Goal: Transaction & Acquisition: Purchase product/service

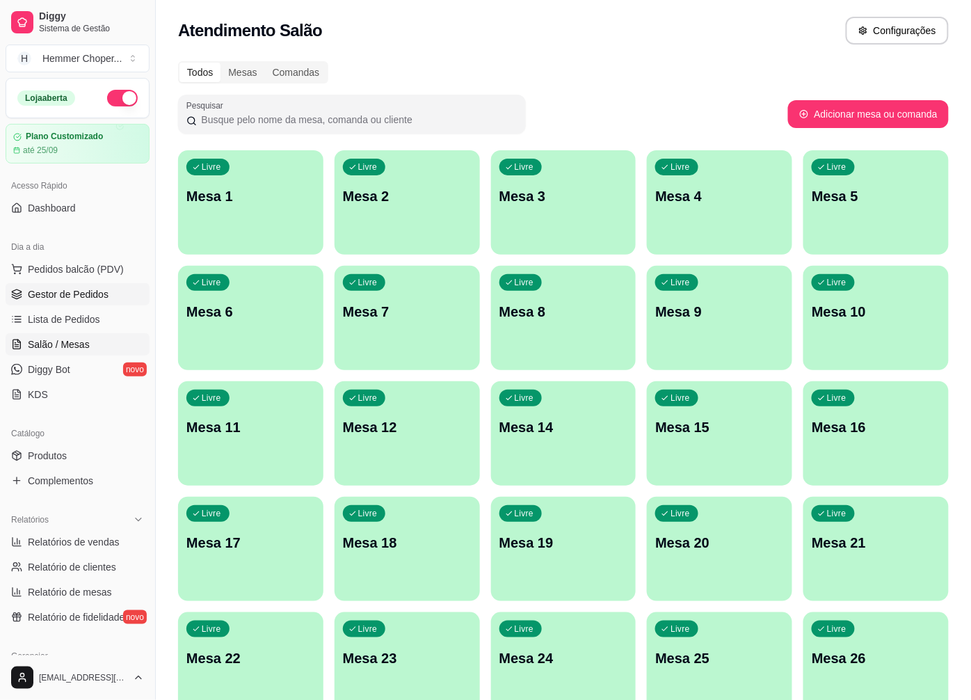
click at [67, 301] on span "Gestor de Pedidos" at bounding box center [68, 294] width 81 height 14
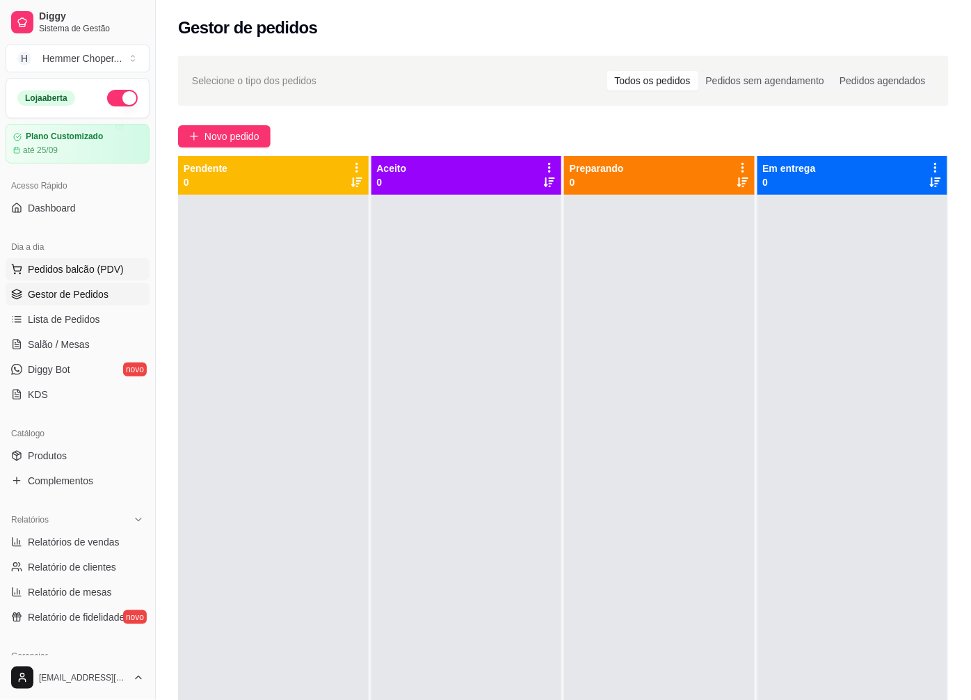
click at [70, 262] on span "Pedidos balcão (PDV)" at bounding box center [76, 269] width 96 height 14
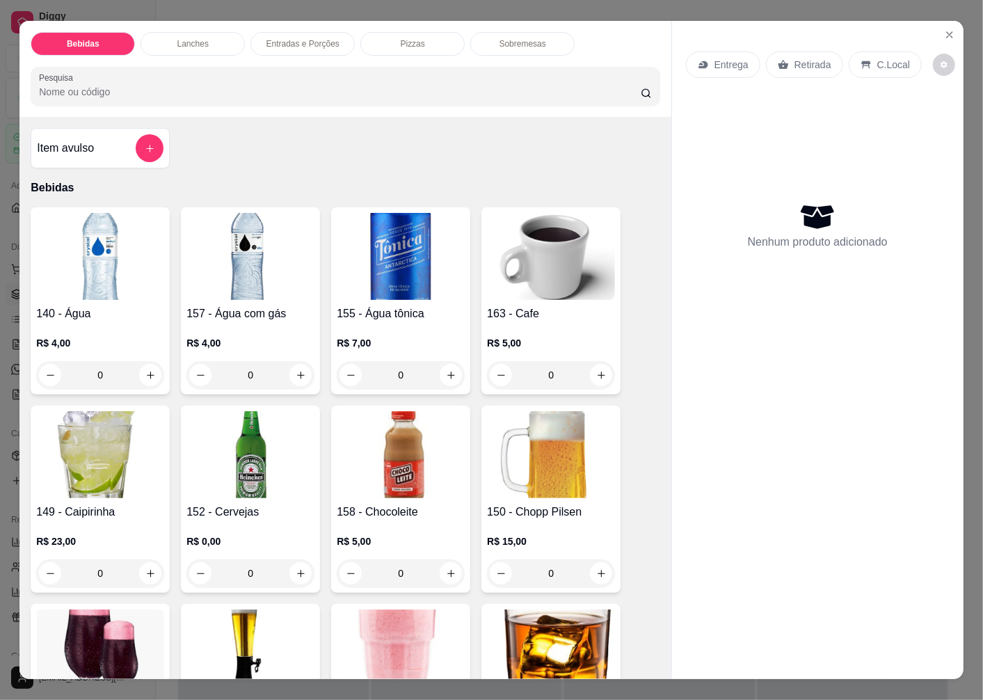
click at [804, 61] on p "Retirada" at bounding box center [812, 65] width 37 height 14
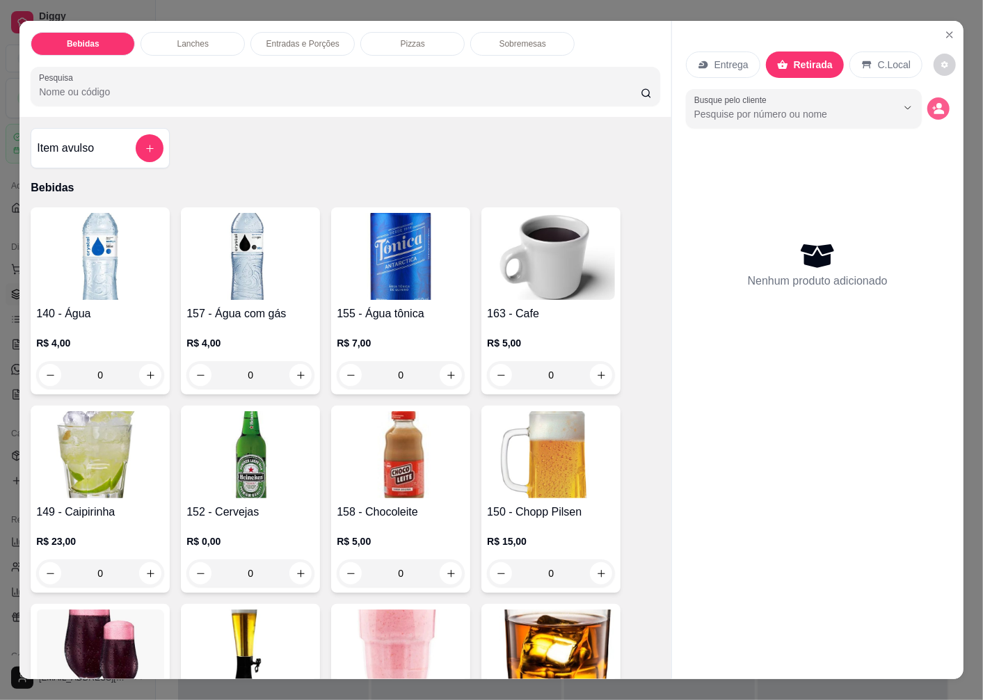
click at [936, 103] on circle "decrease-product-quantity" at bounding box center [939, 106] width 6 height 6
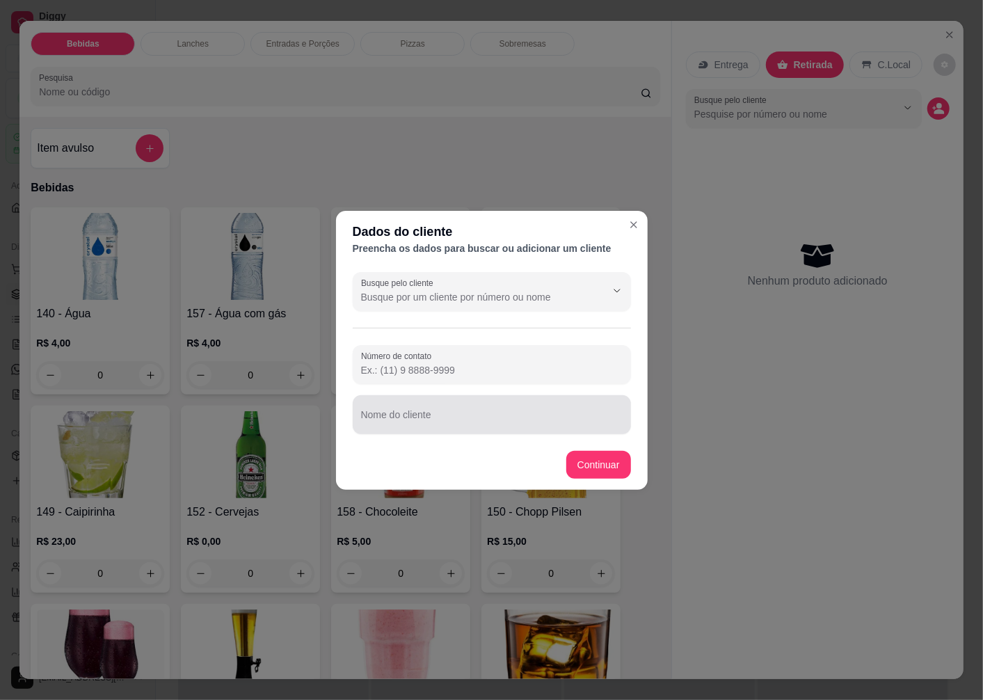
click at [408, 425] on input "Nome do cliente" at bounding box center [492, 420] width 262 height 14
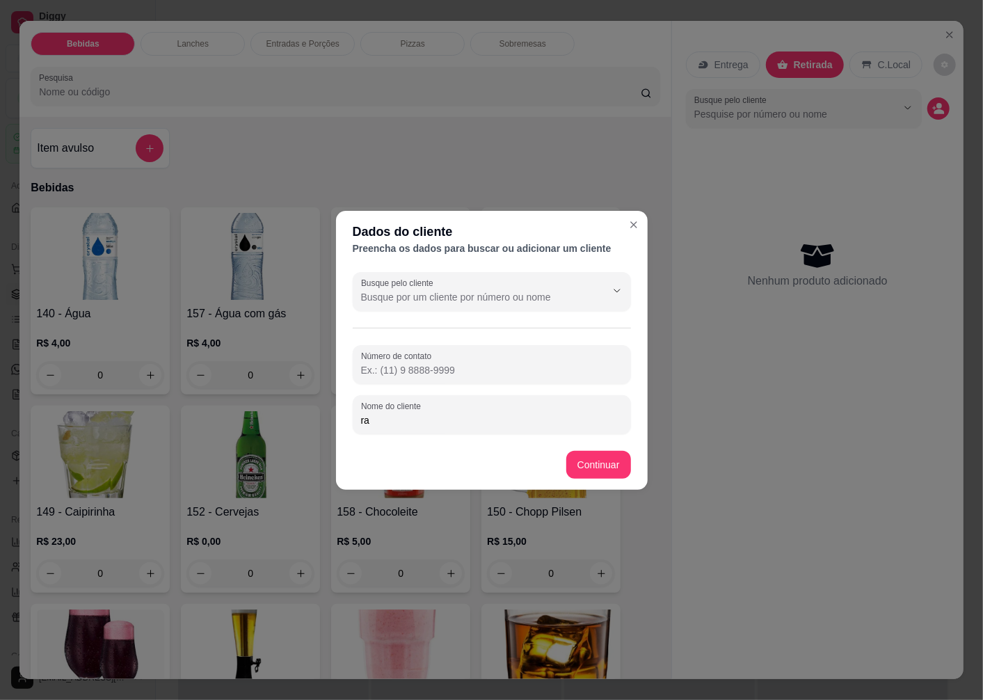
type input "r"
type input "[PERSON_NAME]"
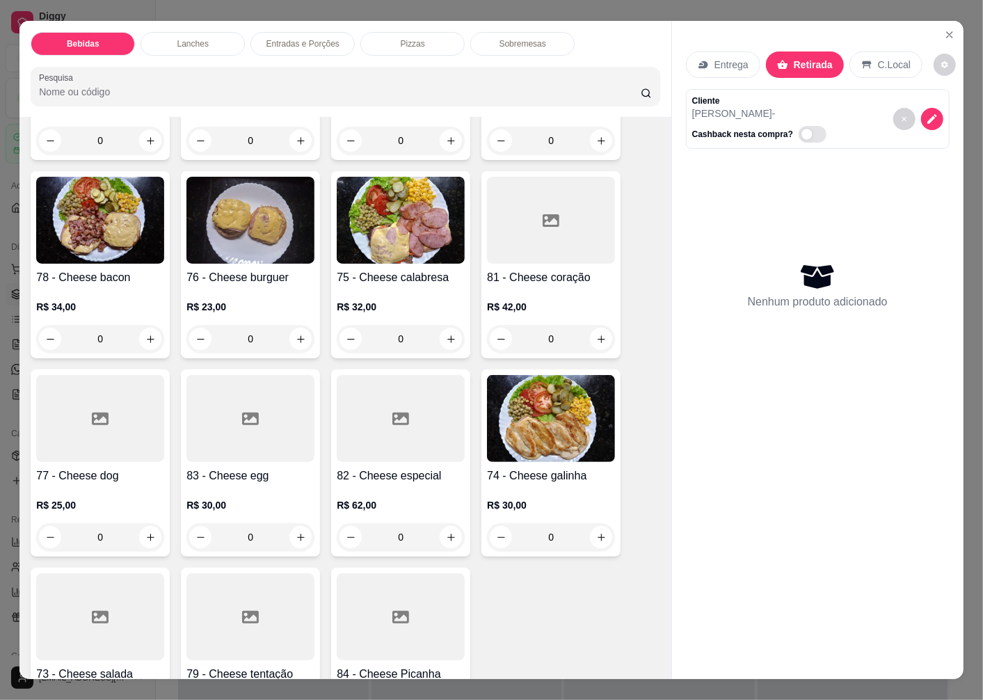
scroll to position [1932, 0]
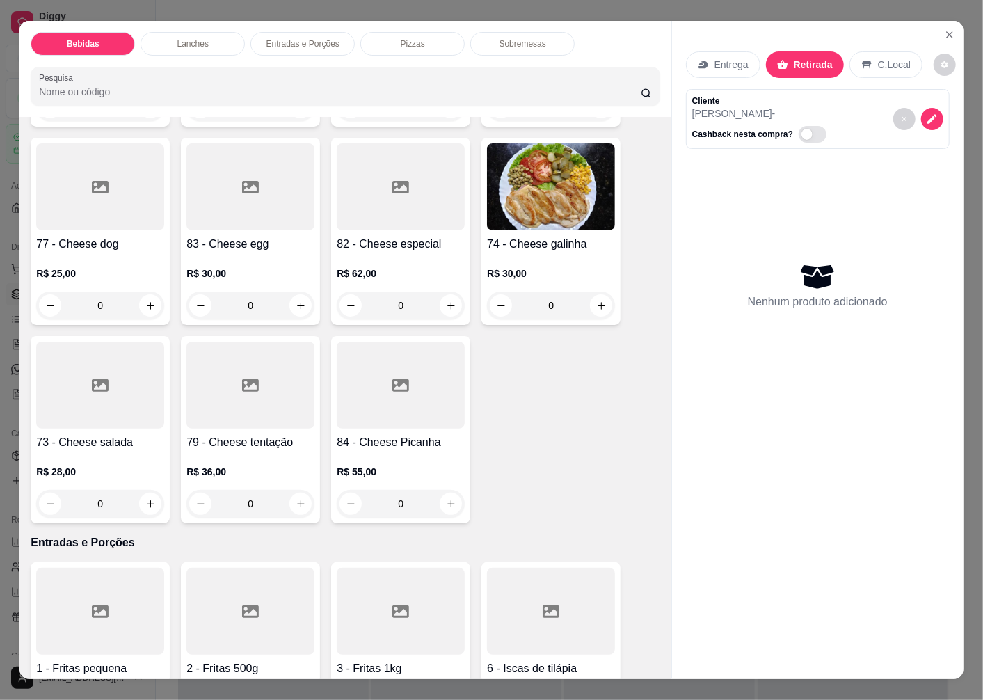
click at [80, 415] on div at bounding box center [100, 385] width 128 height 87
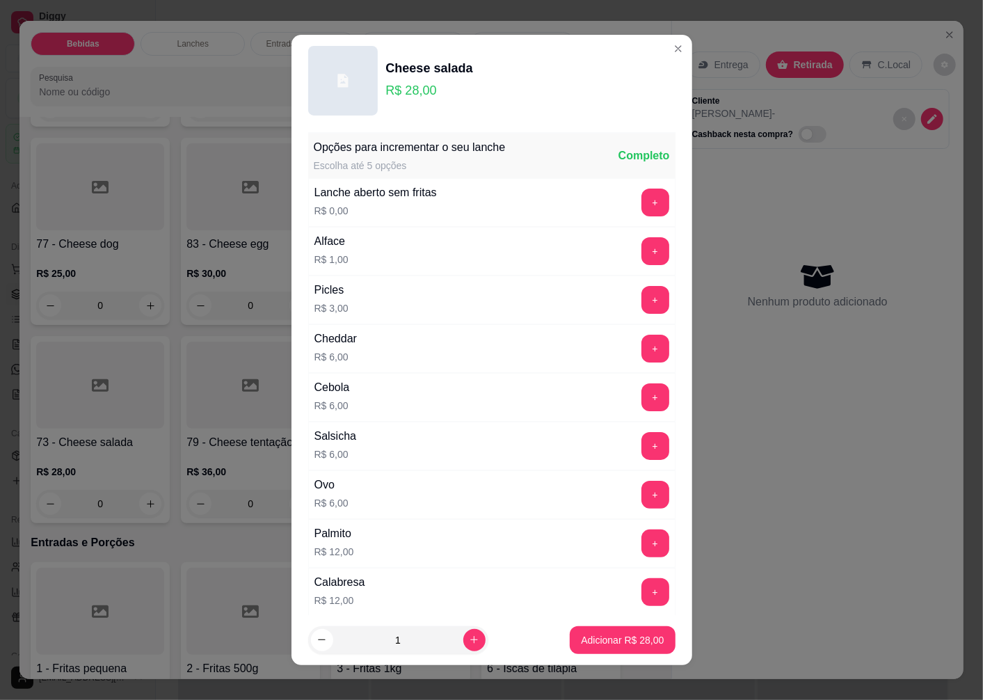
scroll to position [933, 0]
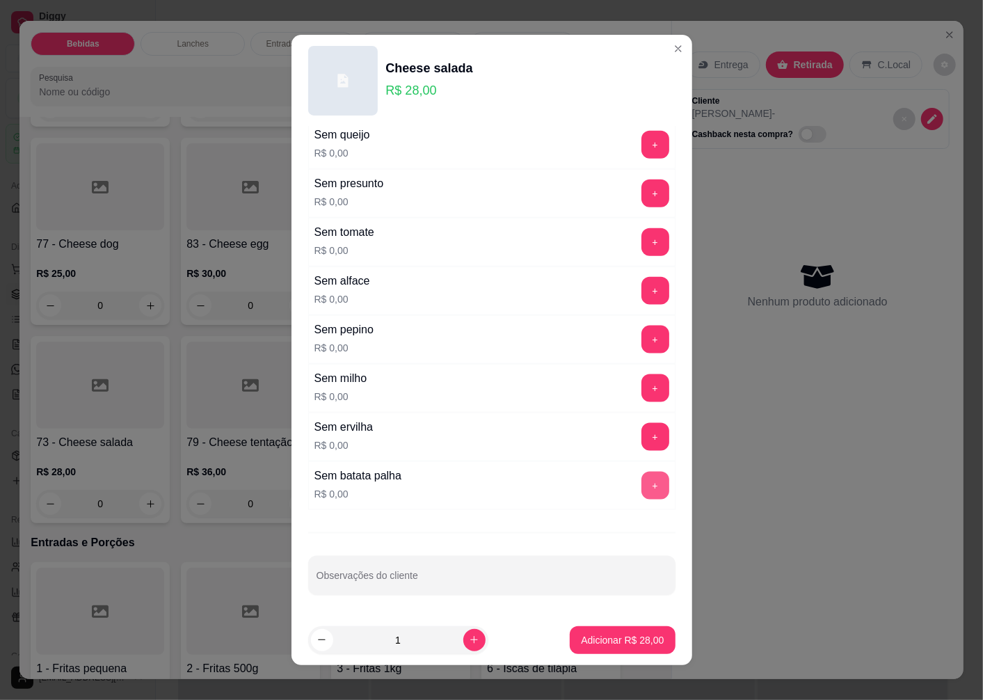
click at [641, 488] on button "+" at bounding box center [655, 486] width 28 height 28
click at [581, 637] on p "Adicionar R$ 28,00" at bounding box center [622, 640] width 83 height 14
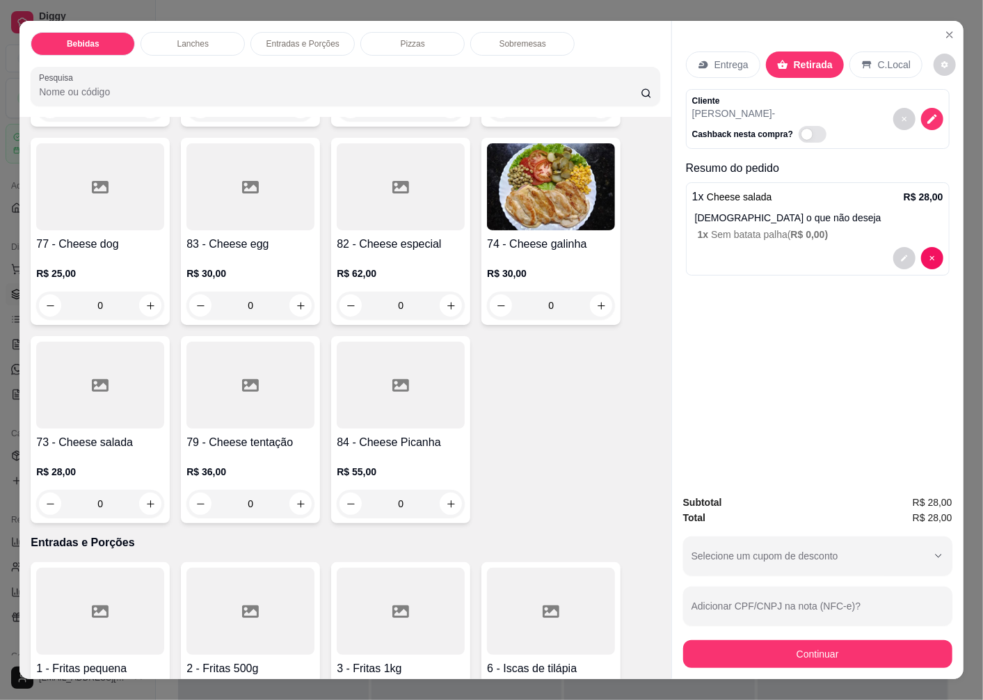
click at [72, 423] on div "73 - Cheese salada R$ 28,00 0" at bounding box center [100, 429] width 139 height 187
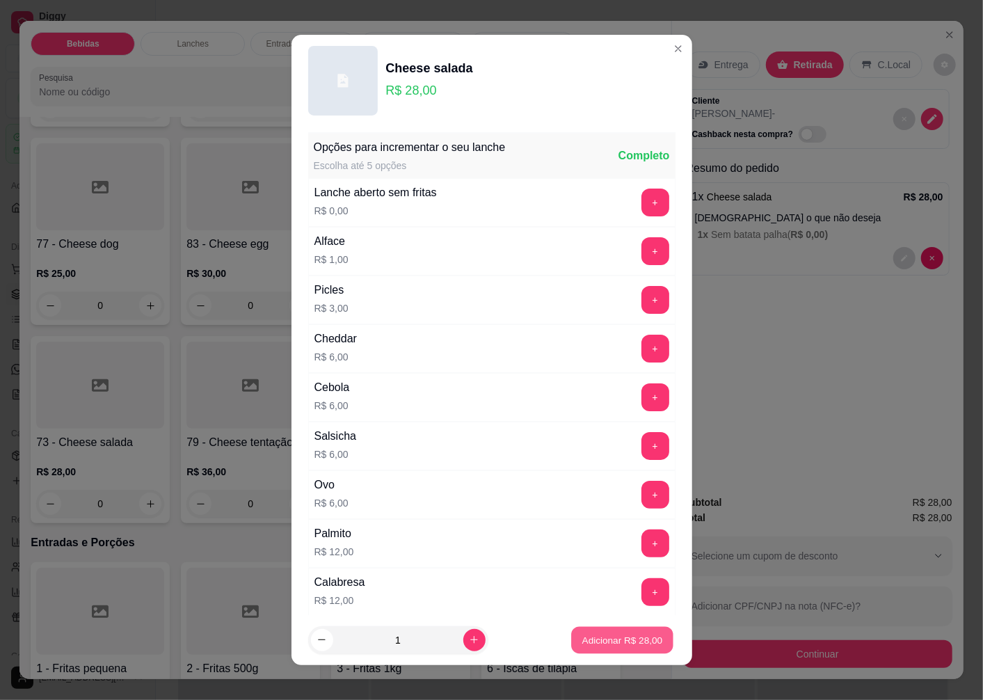
click at [591, 641] on p "Adicionar R$ 28,00" at bounding box center [622, 639] width 81 height 13
type input "1"
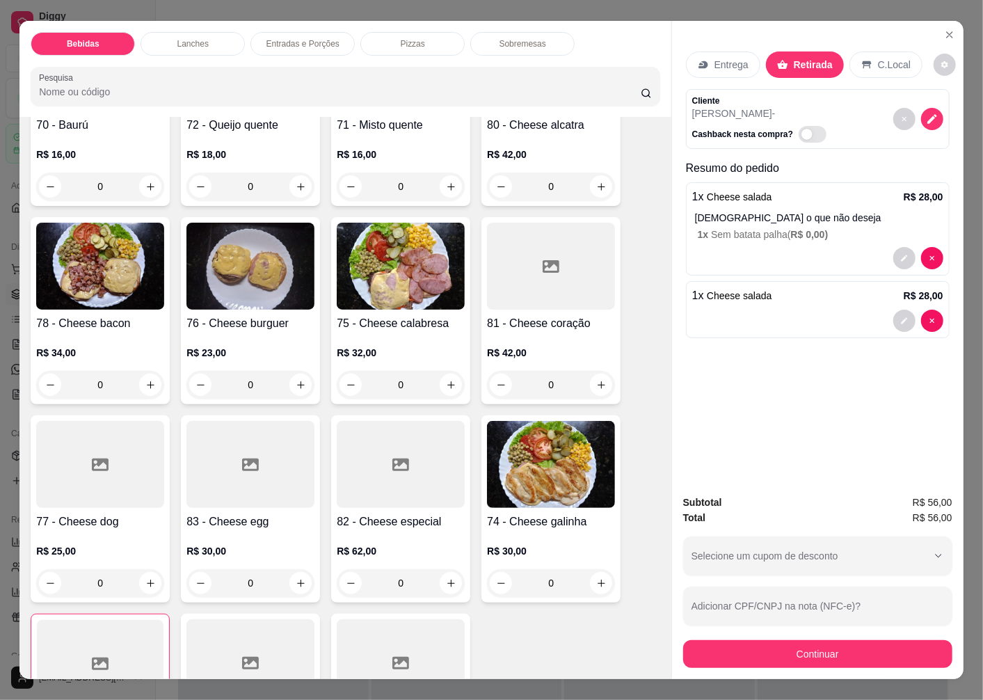
scroll to position [1623, 0]
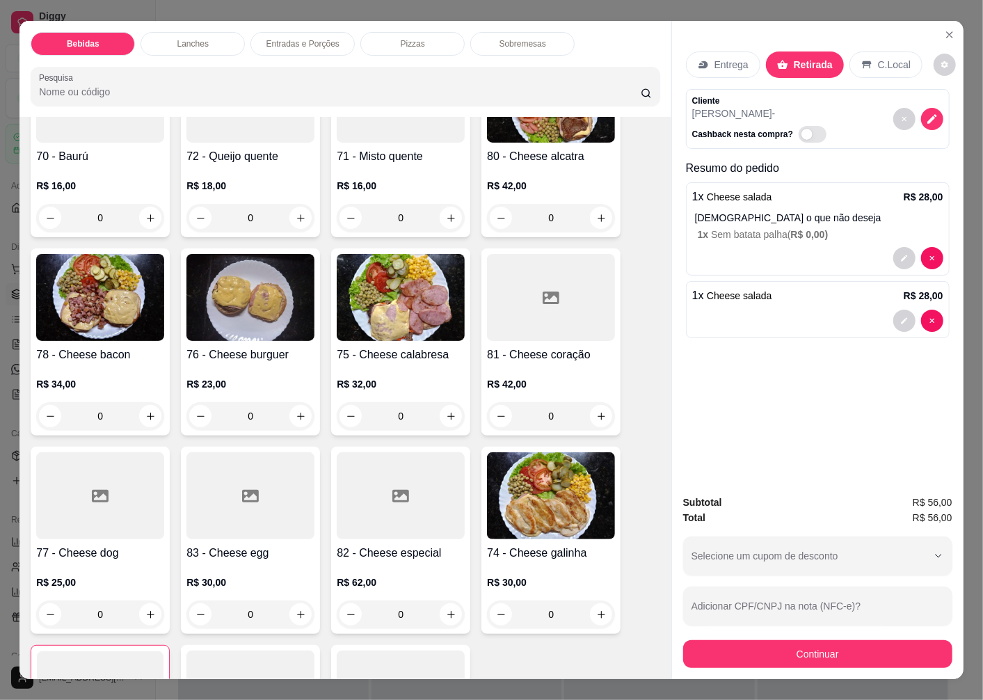
click at [234, 330] on img at bounding box center [250, 297] width 128 height 87
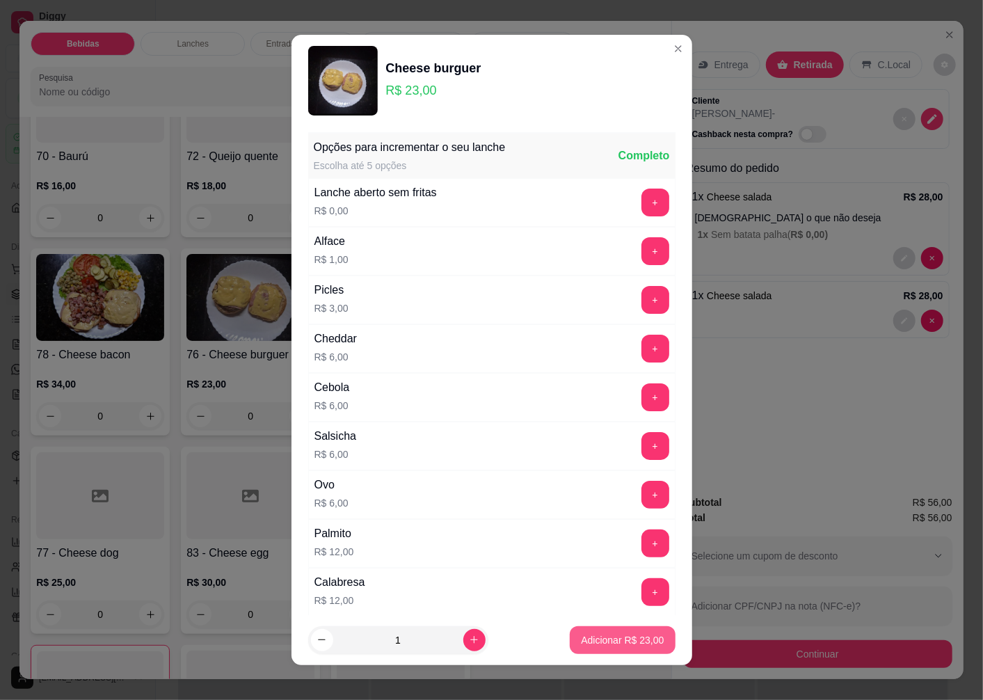
click at [609, 634] on p "Adicionar R$ 23,00" at bounding box center [622, 640] width 83 height 14
type input "1"
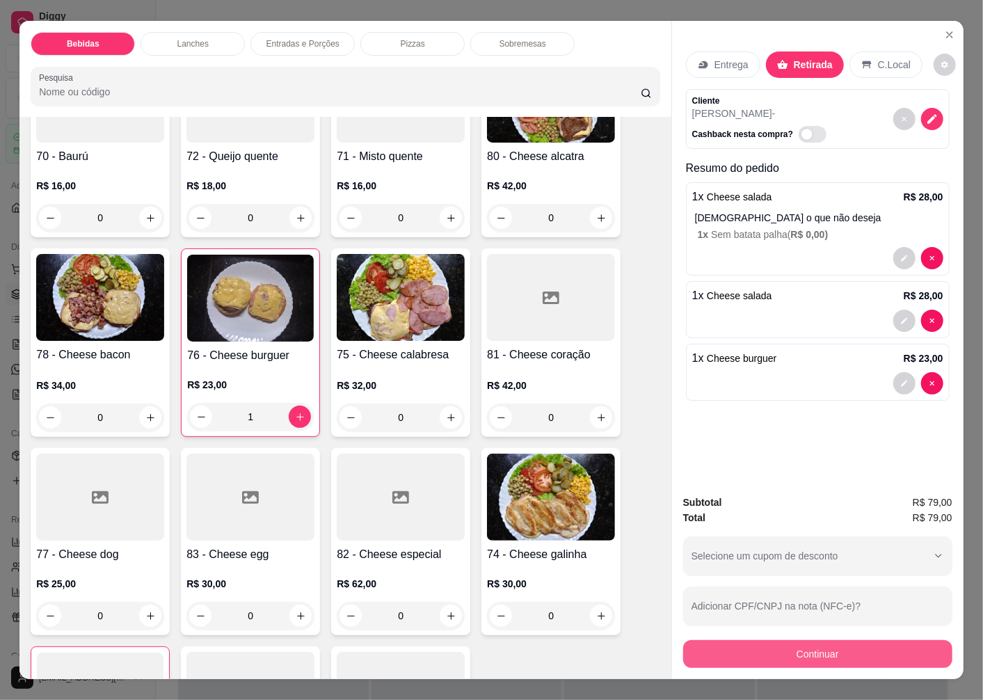
click at [792, 657] on button "Continuar" at bounding box center [817, 654] width 269 height 28
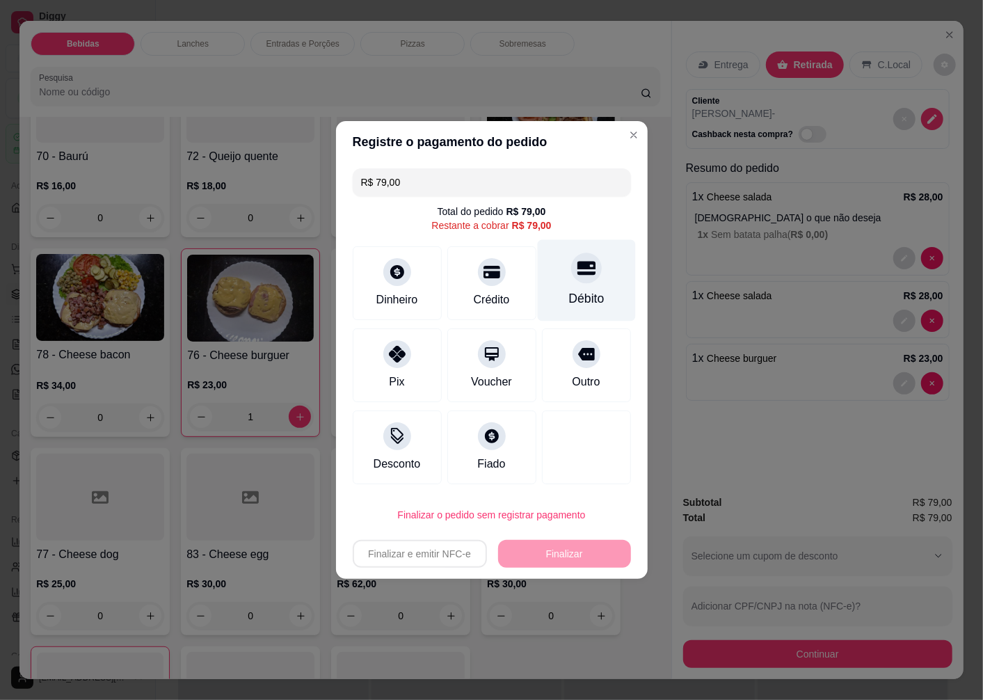
click at [575, 284] on div "Débito" at bounding box center [586, 280] width 98 height 81
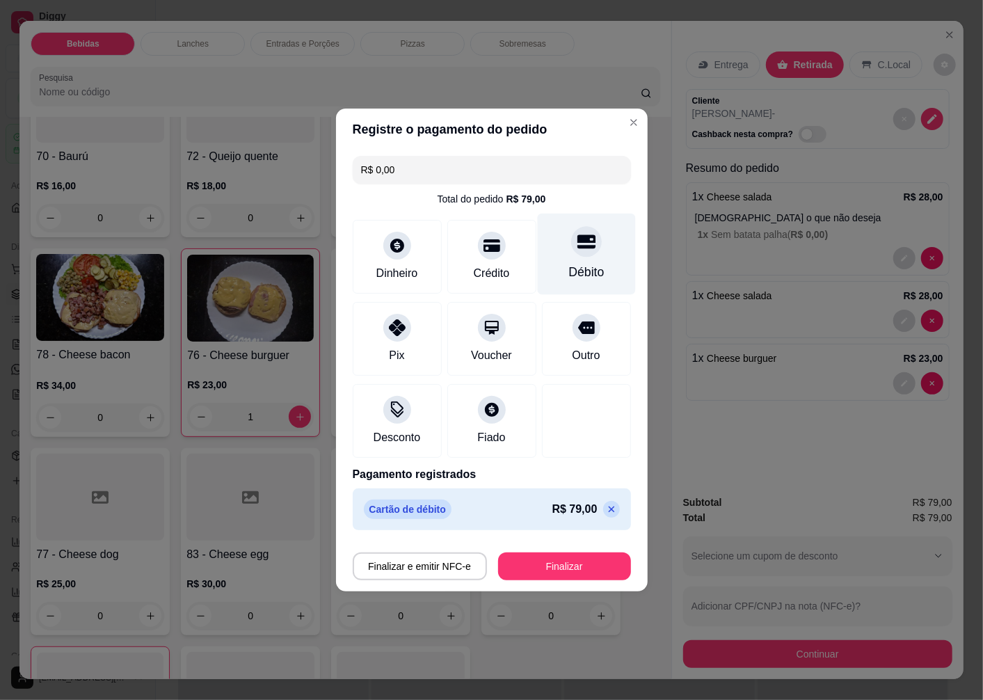
type input "R$ 0,00"
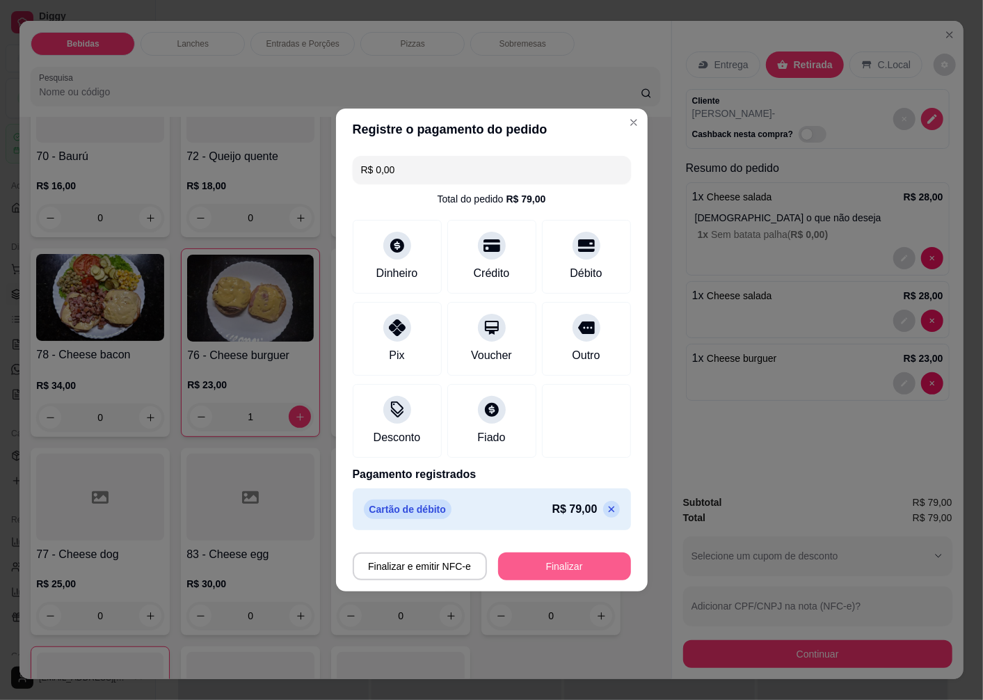
click at [538, 571] on button "Finalizar" at bounding box center [564, 566] width 133 height 28
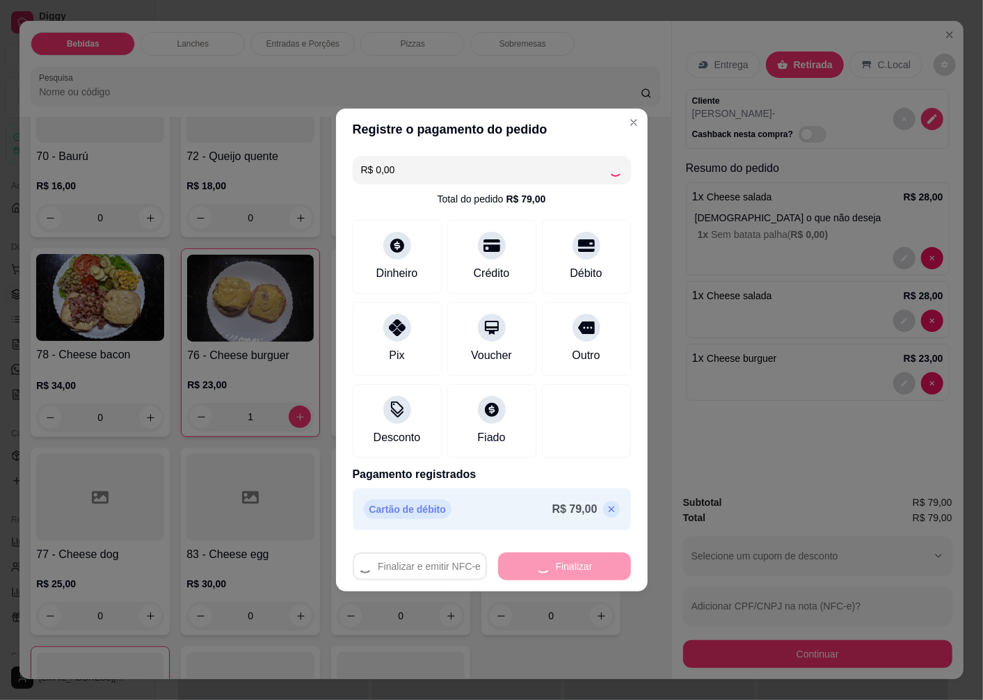
type input "0"
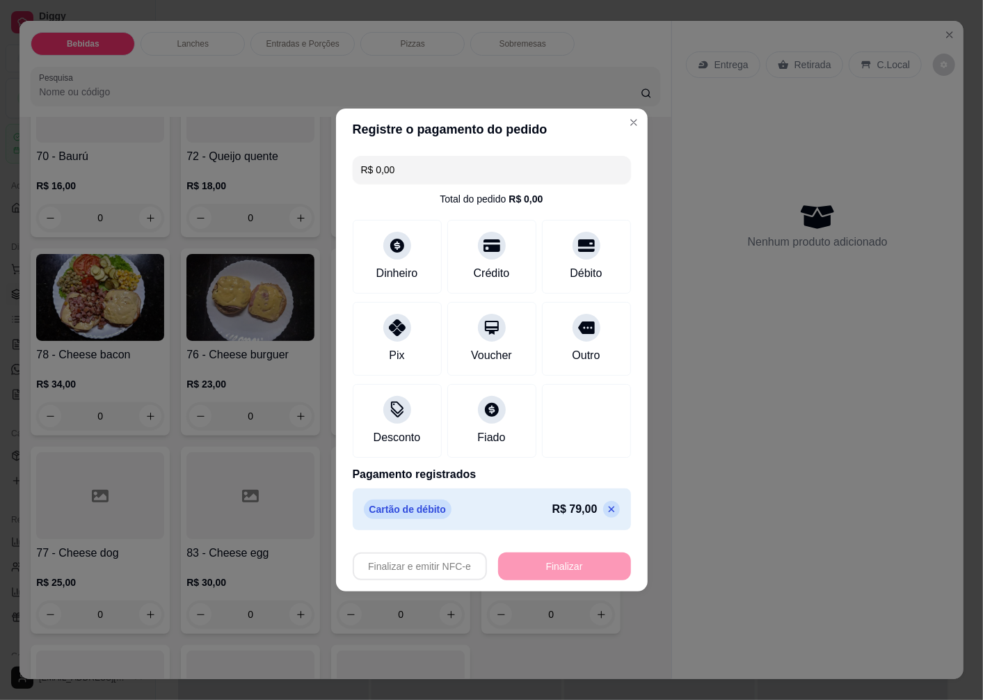
type input "-R$ 79,00"
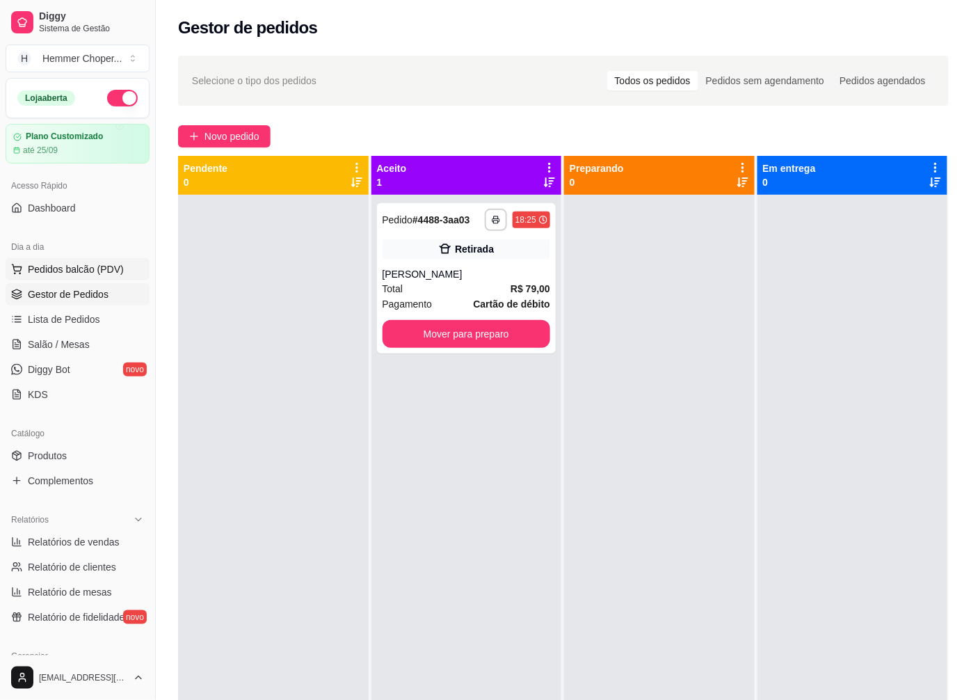
click at [61, 268] on span "Pedidos balcão (PDV)" at bounding box center [76, 269] width 96 height 14
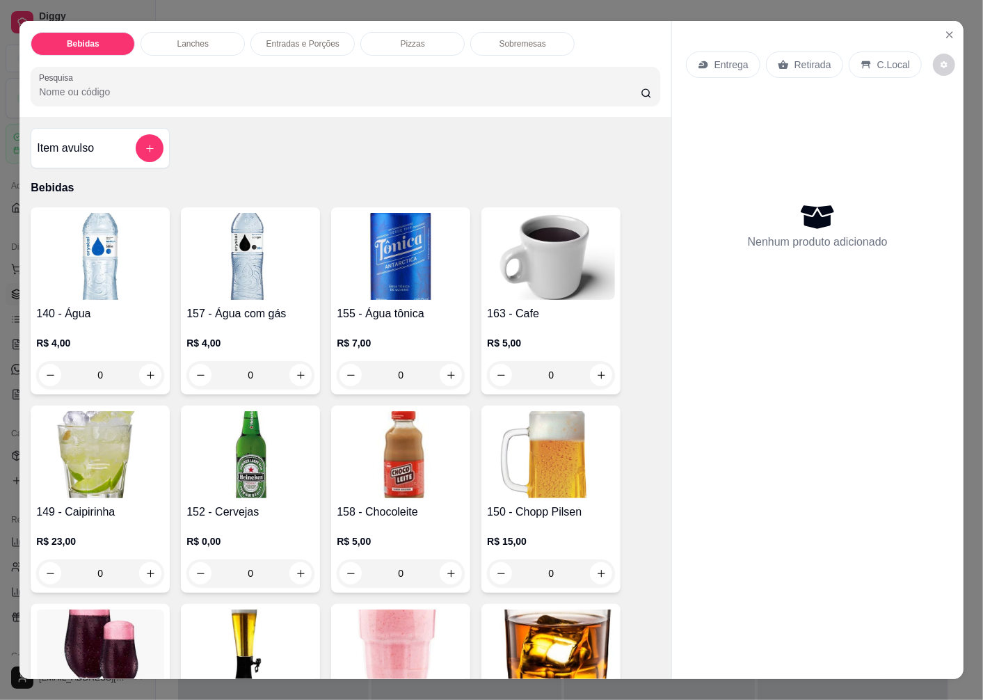
click at [801, 58] on p "Retirada" at bounding box center [812, 65] width 37 height 14
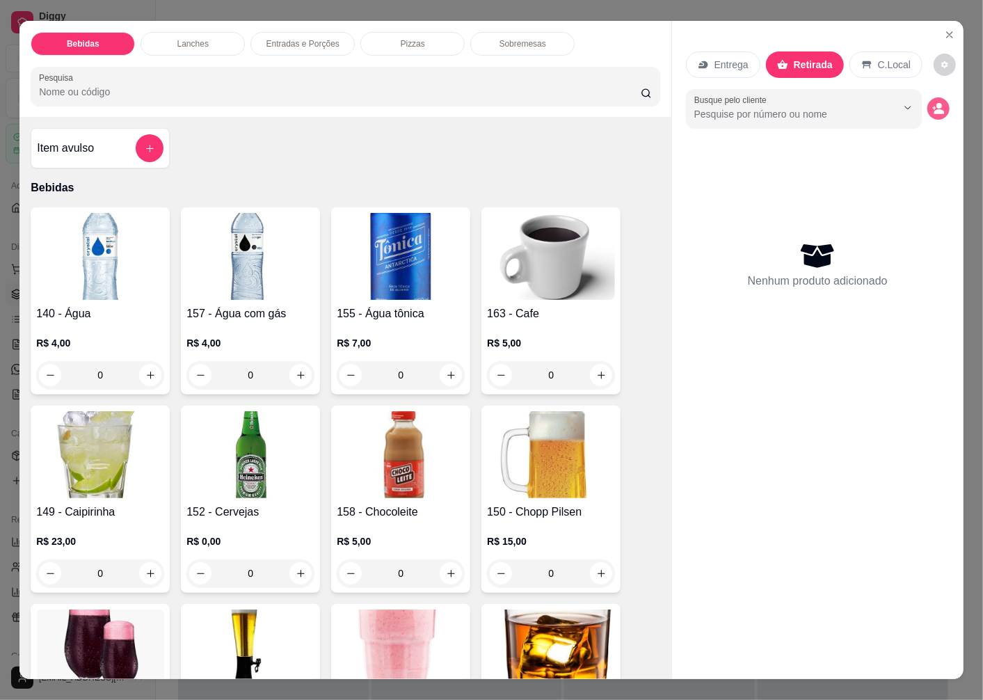
click at [932, 103] on icon "decrease-product-quantity" at bounding box center [938, 108] width 13 height 13
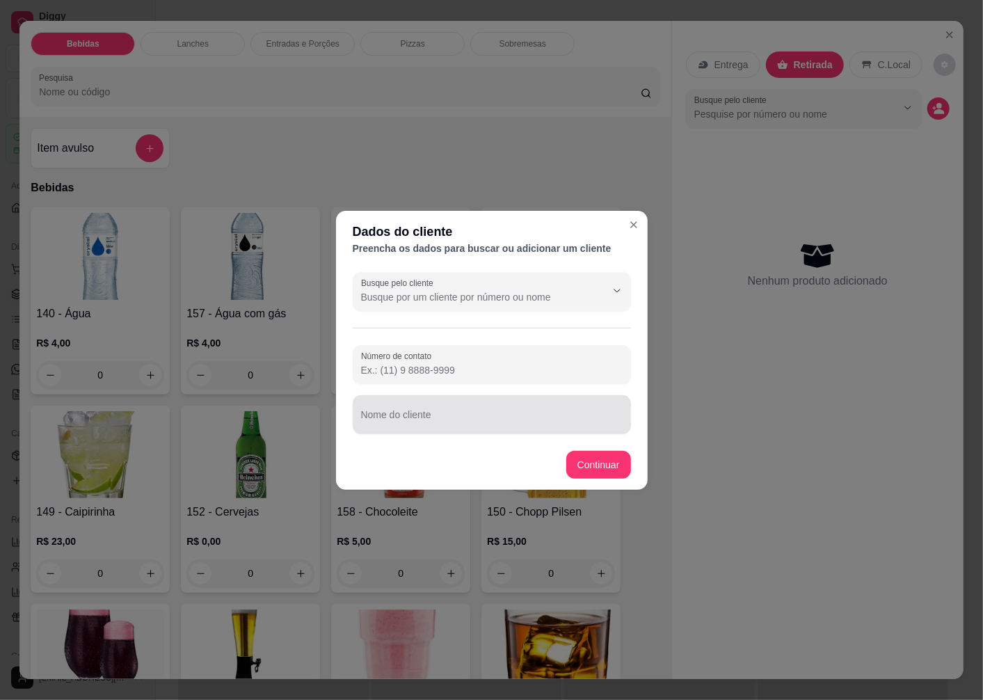
click at [412, 417] on div "Nome do cliente" at bounding box center [492, 414] width 278 height 39
type input "[PERSON_NAME]"
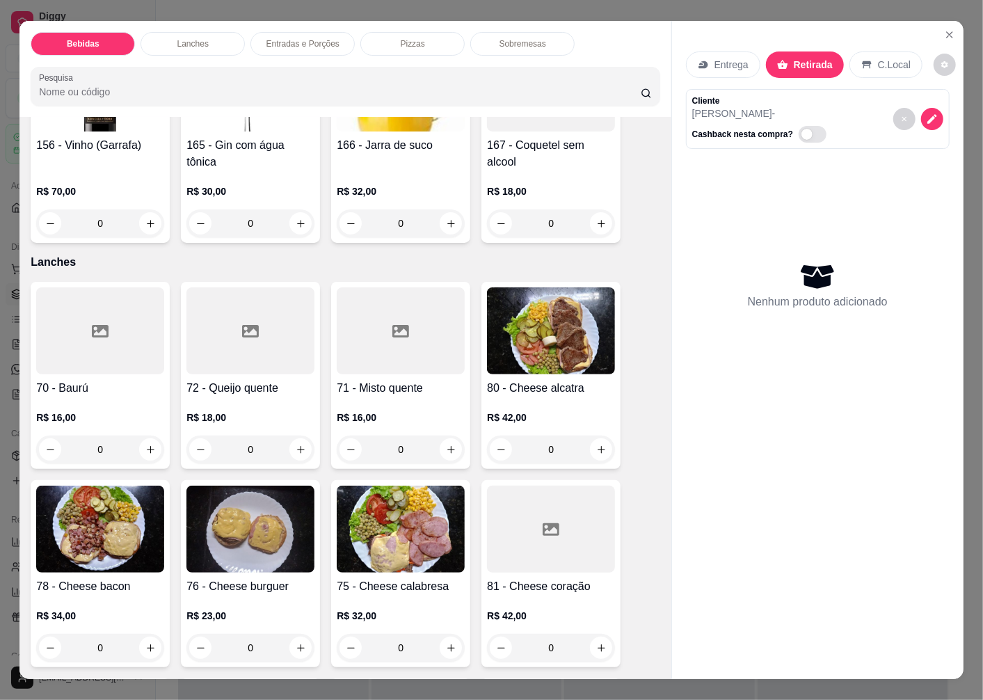
scroll to position [1623, 0]
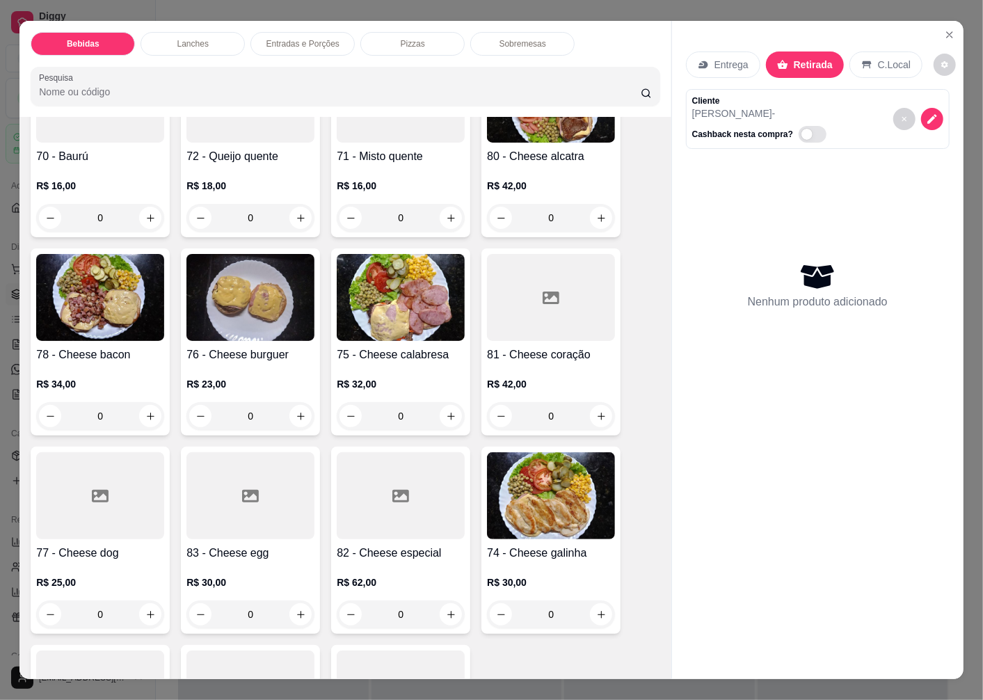
click at [538, 334] on div at bounding box center [551, 297] width 128 height 87
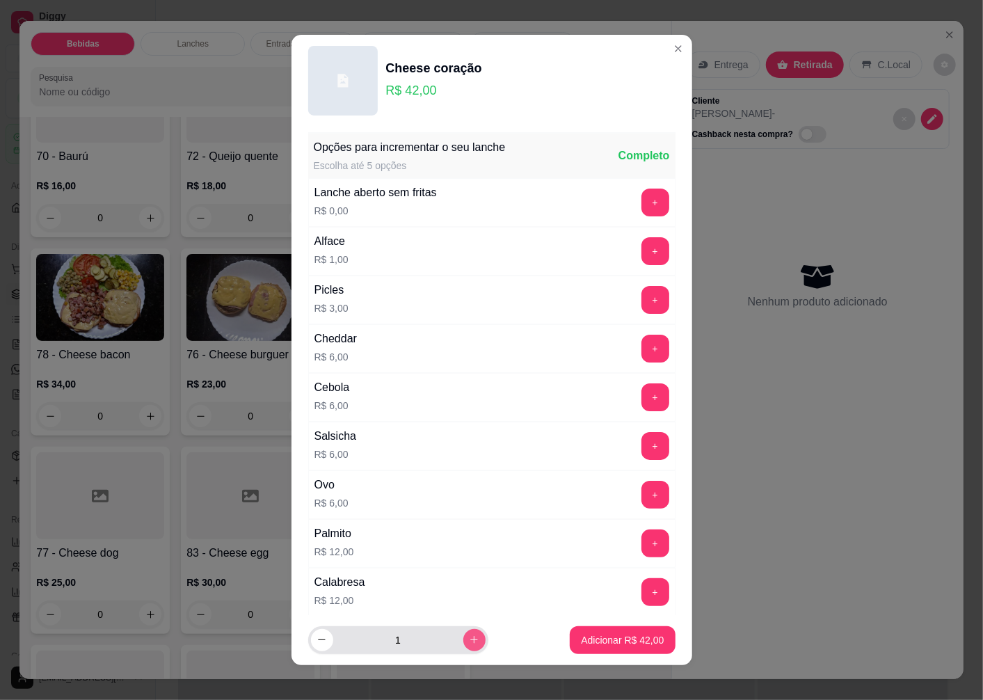
click at [469, 635] on icon "increase-product-quantity" at bounding box center [474, 639] width 10 height 10
type input "2"
click at [615, 639] on p "Adicionar R$ 84,00" at bounding box center [622, 640] width 83 height 14
type input "2"
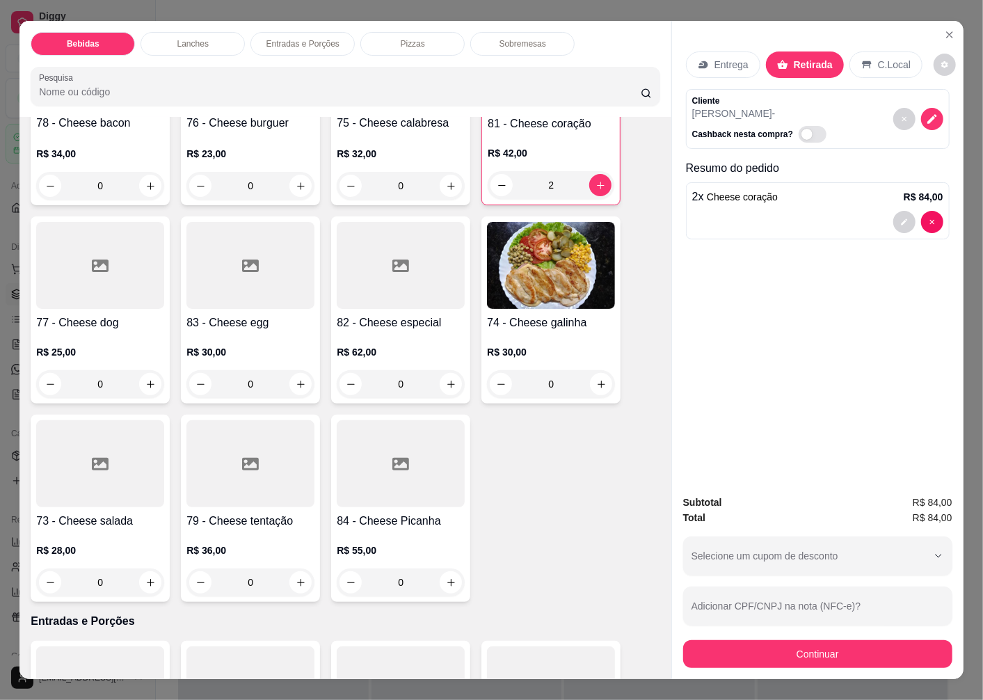
scroll to position [2087, 0]
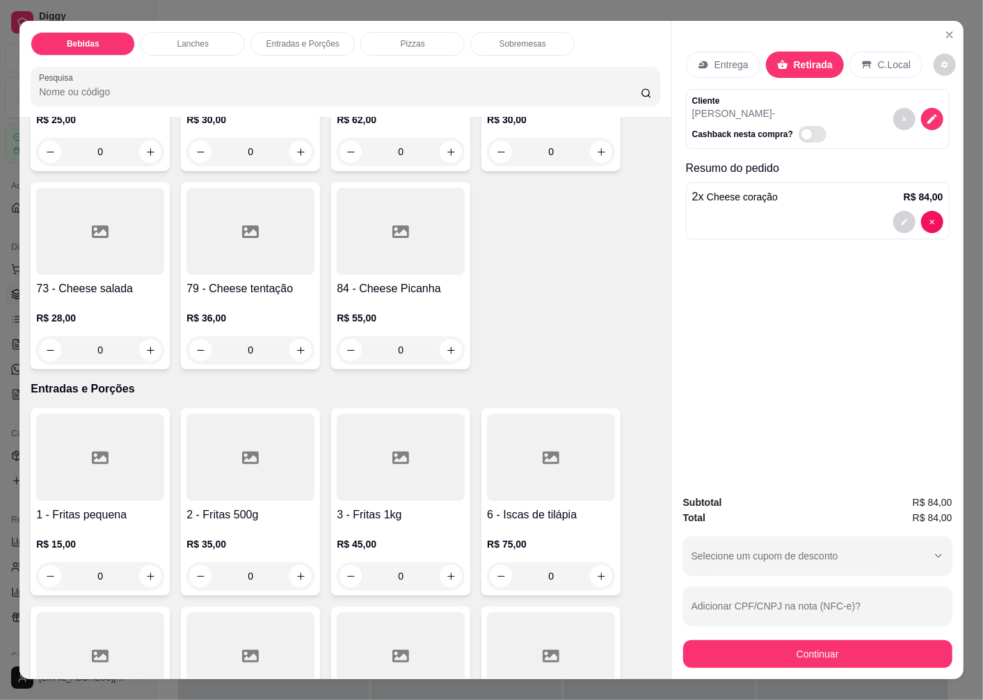
click at [228, 492] on div at bounding box center [250, 457] width 128 height 87
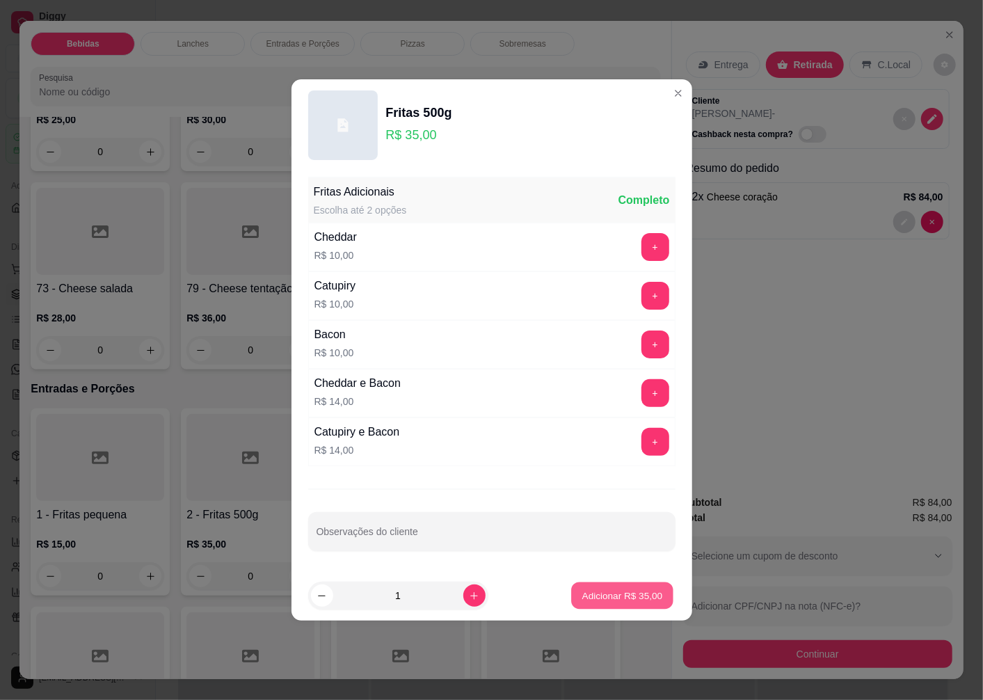
click at [614, 588] on button "Adicionar R$ 35,00" at bounding box center [623, 595] width 102 height 27
type input "1"
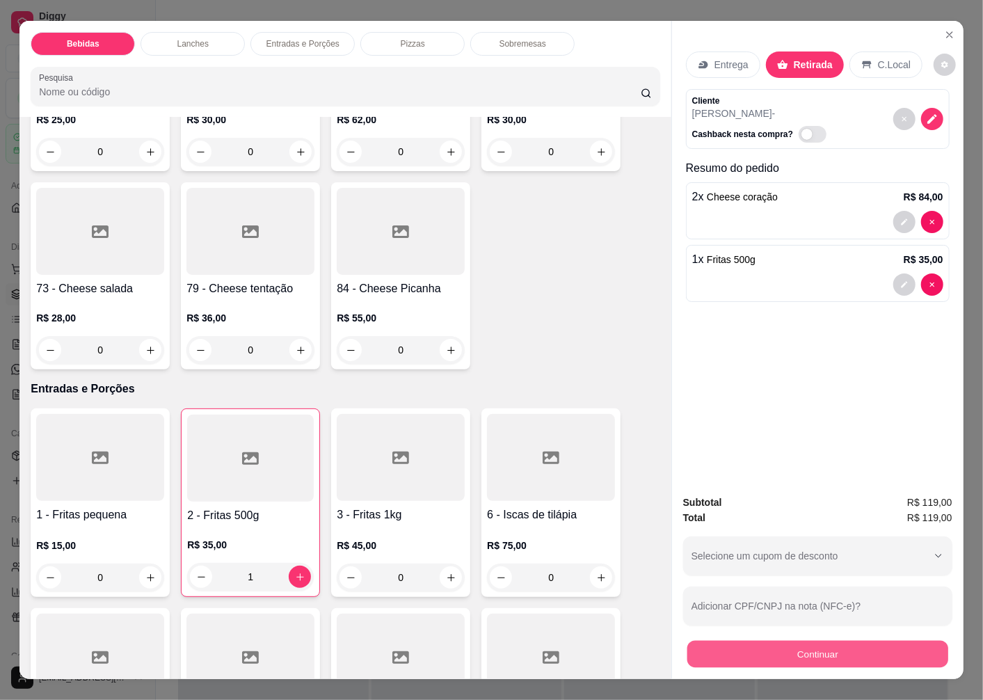
click at [769, 652] on button "Continuar" at bounding box center [817, 653] width 261 height 27
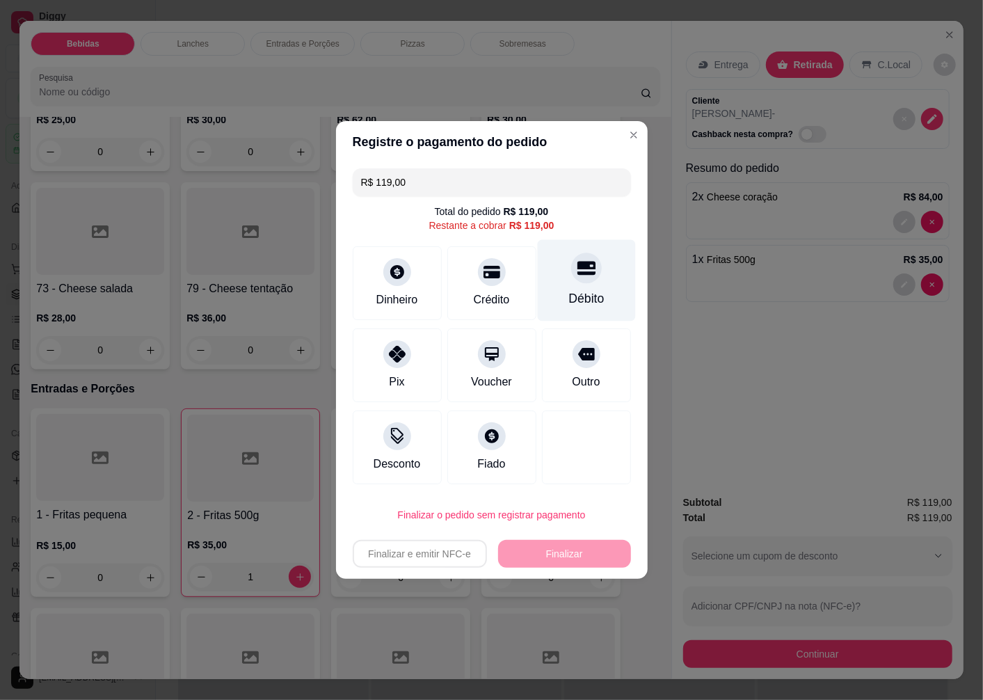
click at [577, 273] on icon at bounding box center [586, 269] width 18 height 14
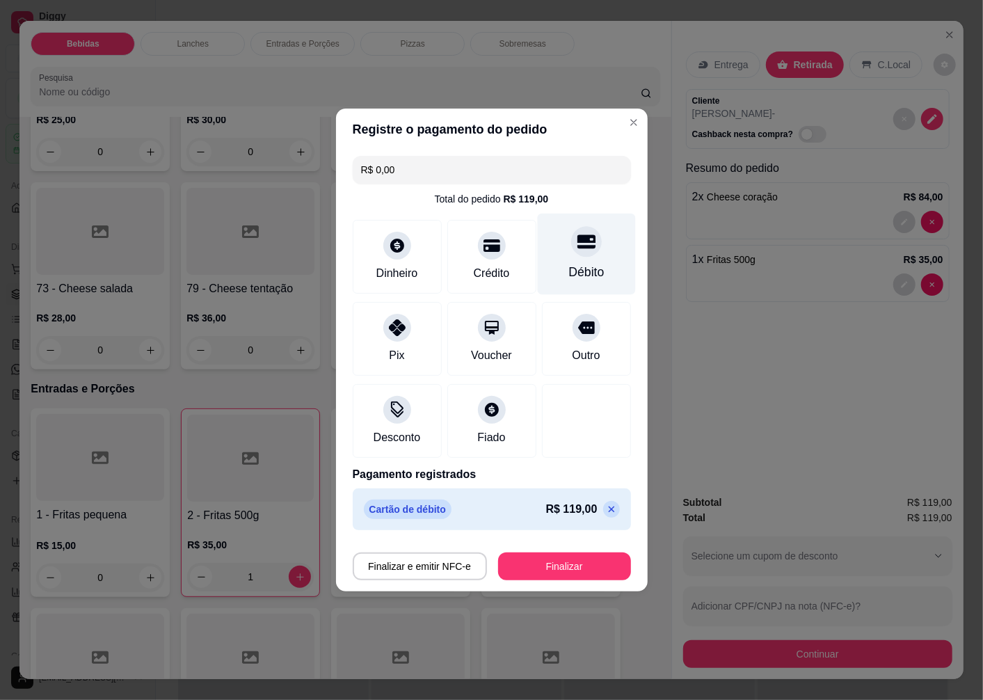
type input "R$ 0,00"
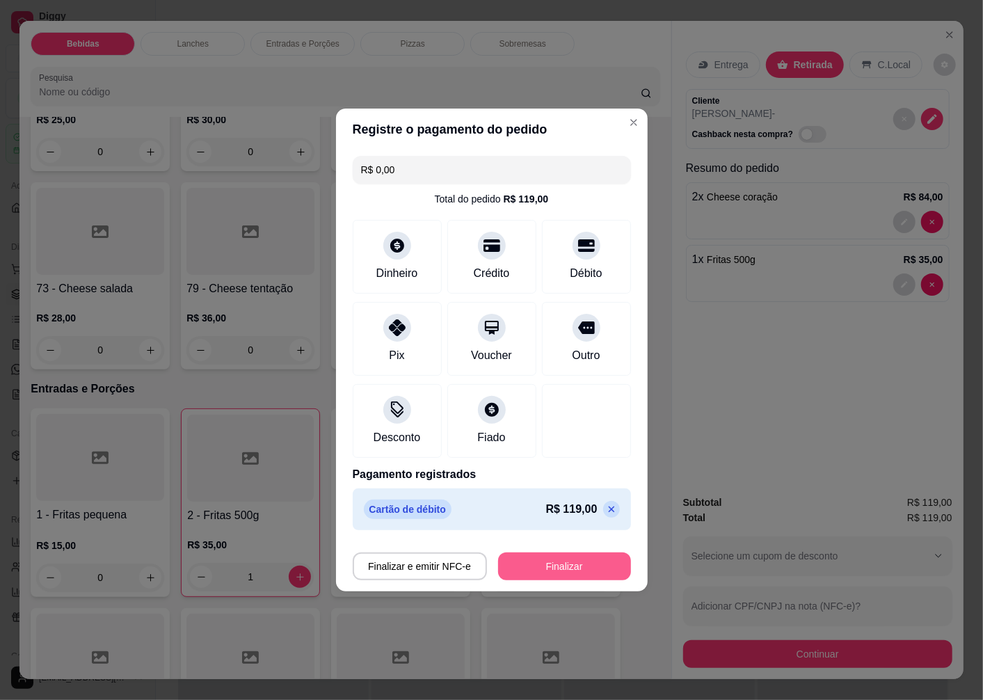
click at [540, 573] on button "Finalizar" at bounding box center [564, 566] width 133 height 28
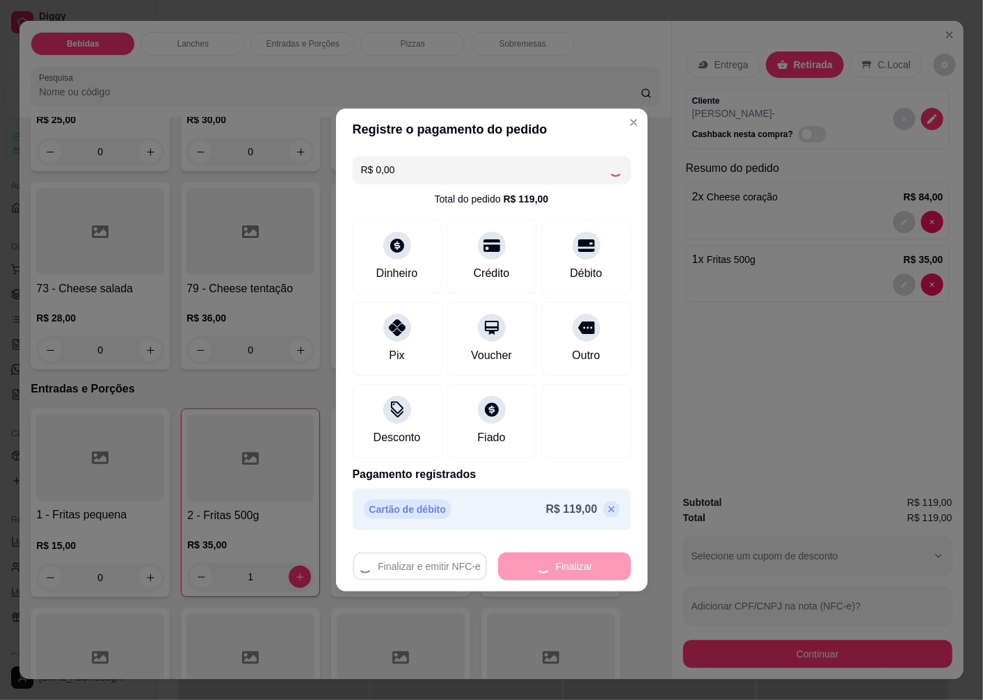
type input "0"
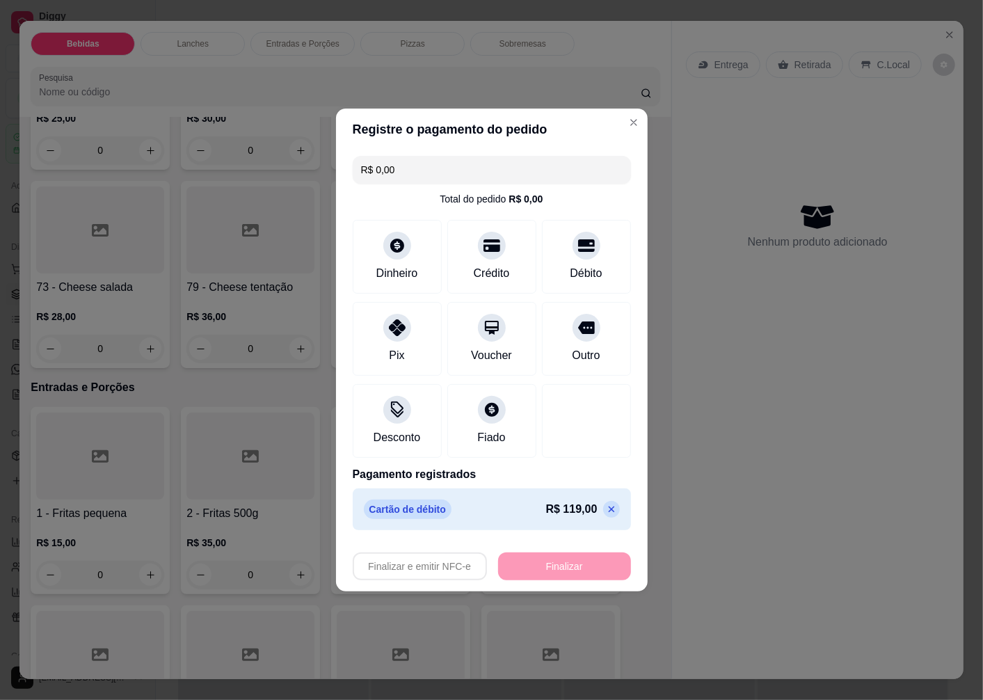
type input "-R$ 119,00"
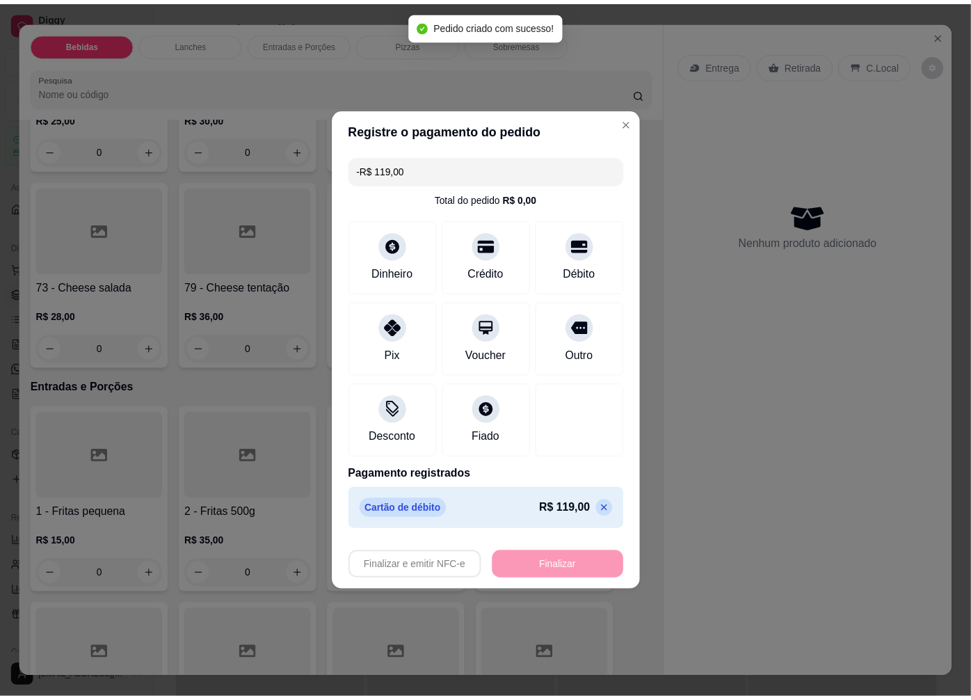
scroll to position [2085, 0]
